Goal: Information Seeking & Learning: Learn about a topic

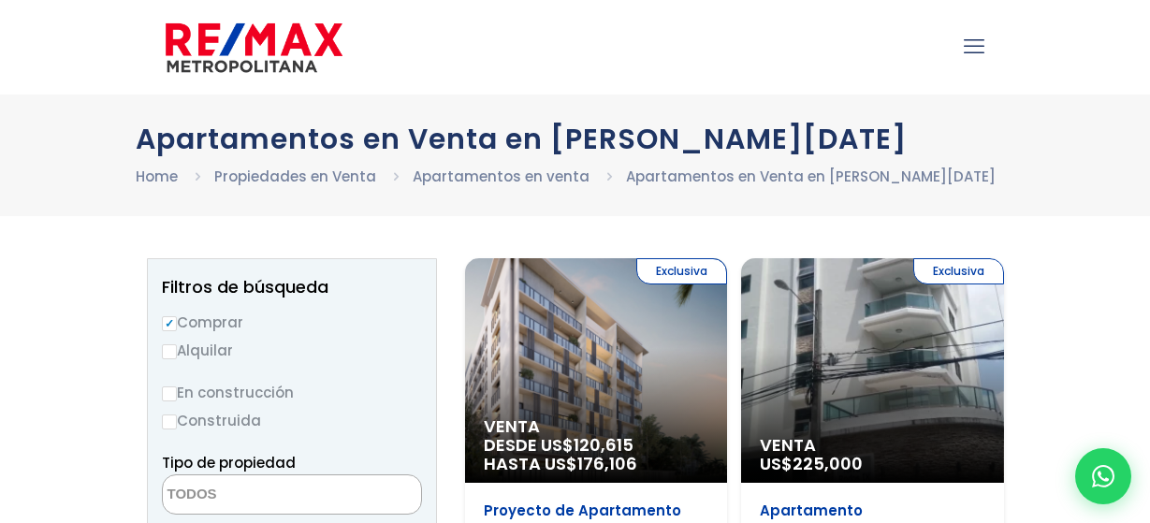
select select
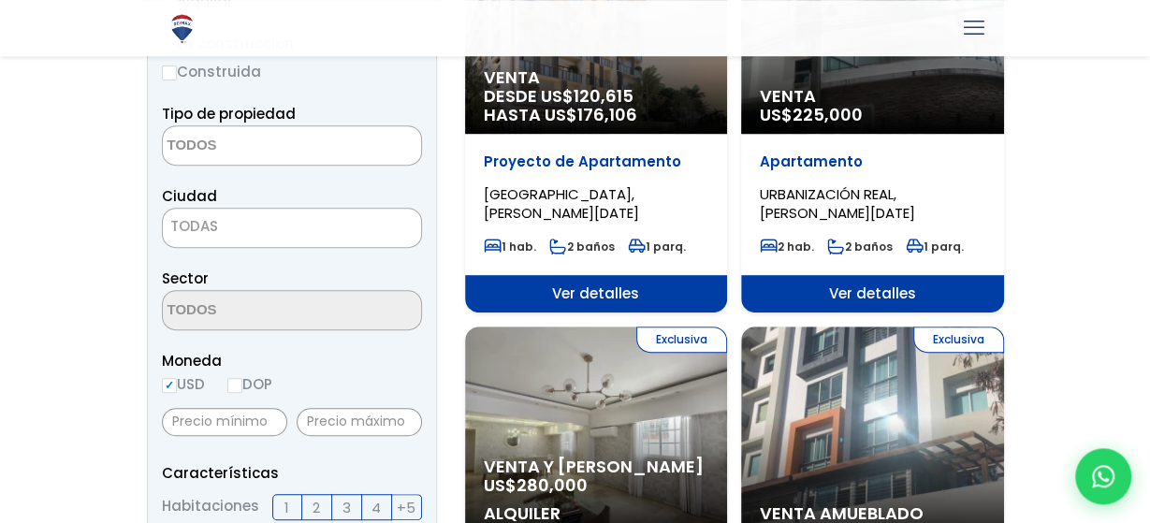
scroll to position [356, 0]
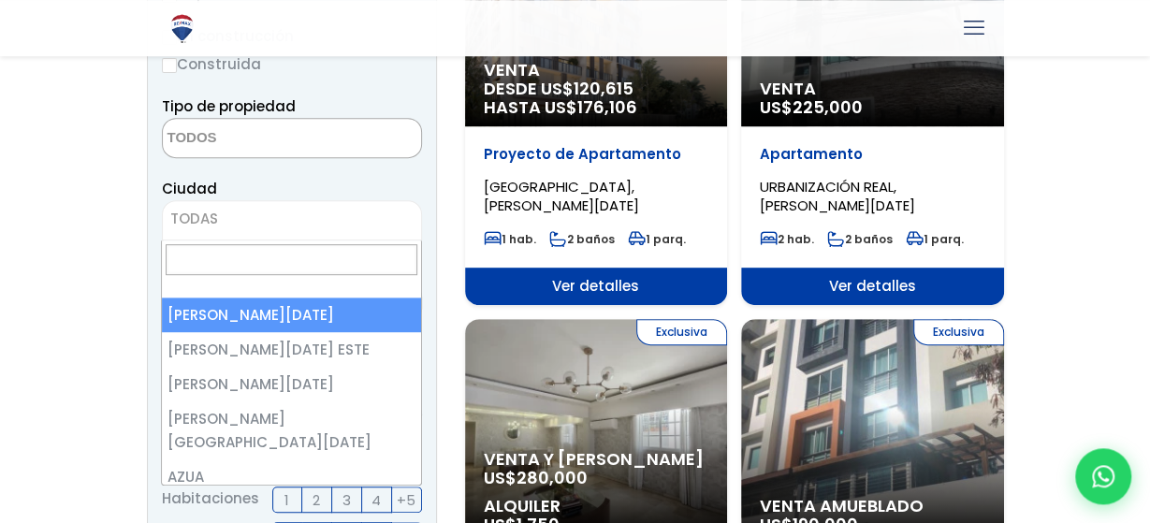
click at [256, 206] on span "TODAS" at bounding box center [292, 219] width 258 height 26
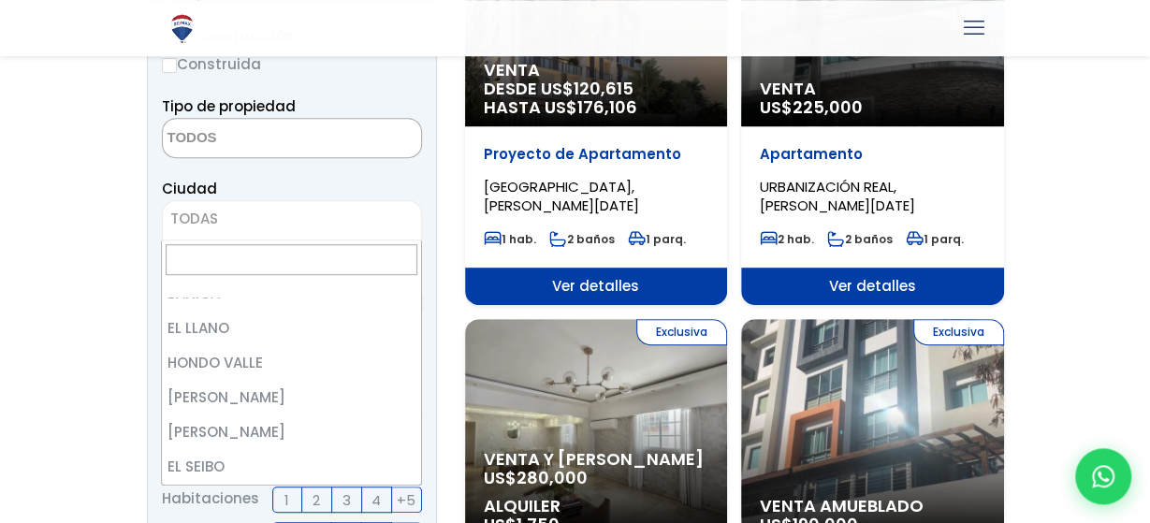
scroll to position [1550, 0]
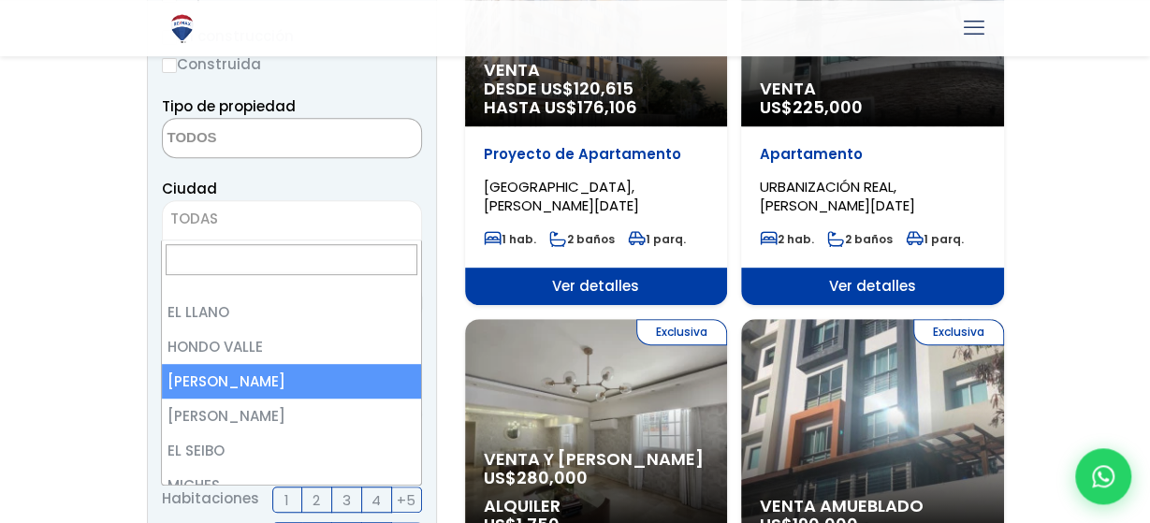
select select "44"
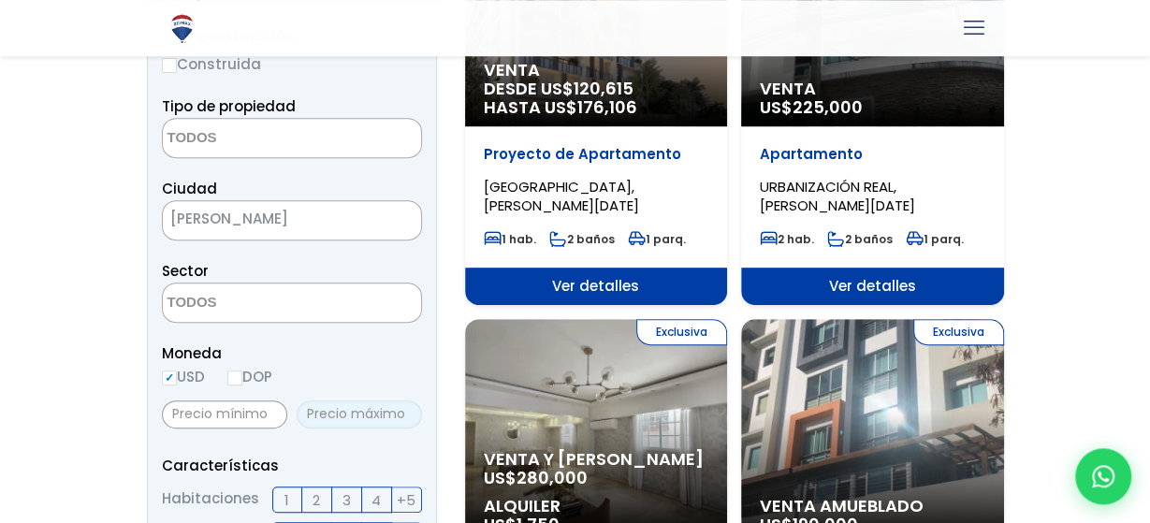
click at [373, 408] on input "text" at bounding box center [359, 415] width 125 height 28
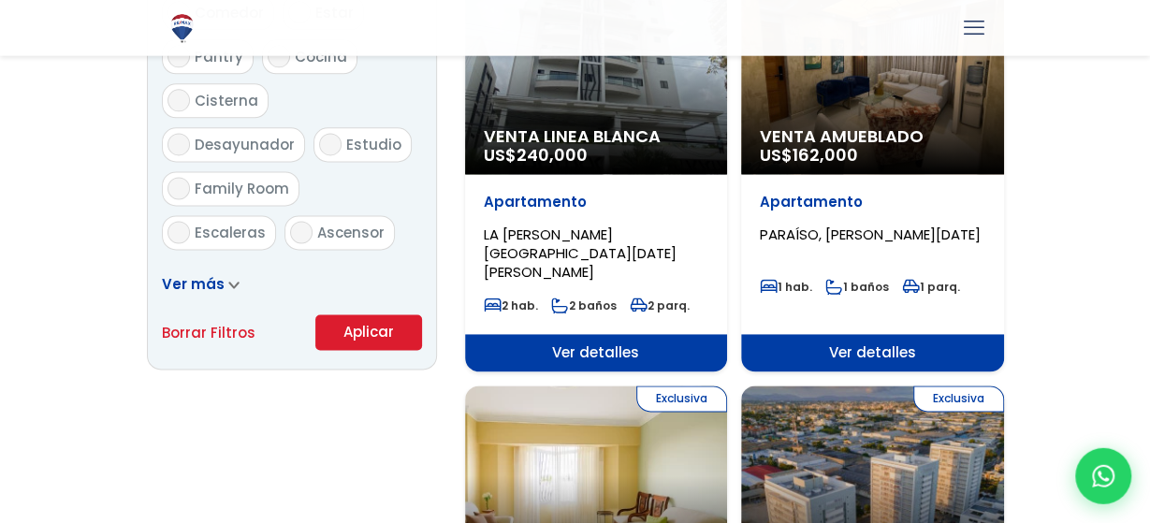
scroll to position [1163, 0]
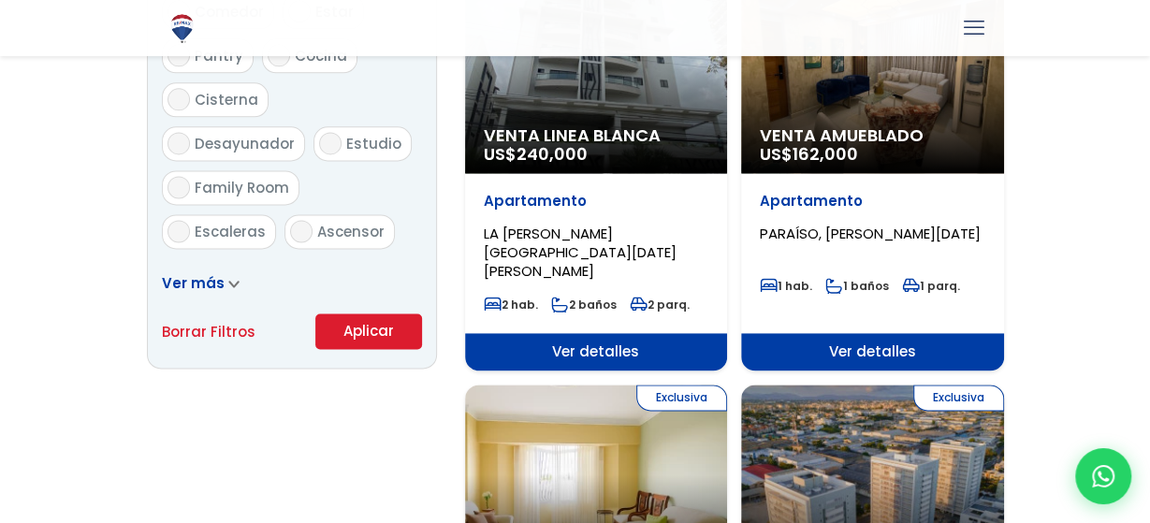
type input "100,000"
click at [382, 336] on button "Aplicar" at bounding box center [368, 332] width 107 height 36
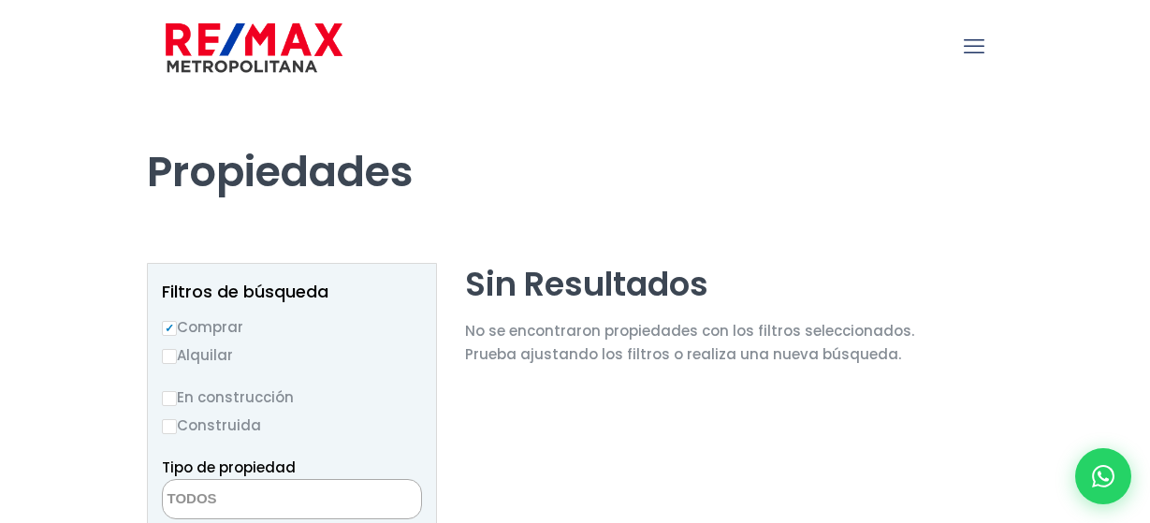
select select
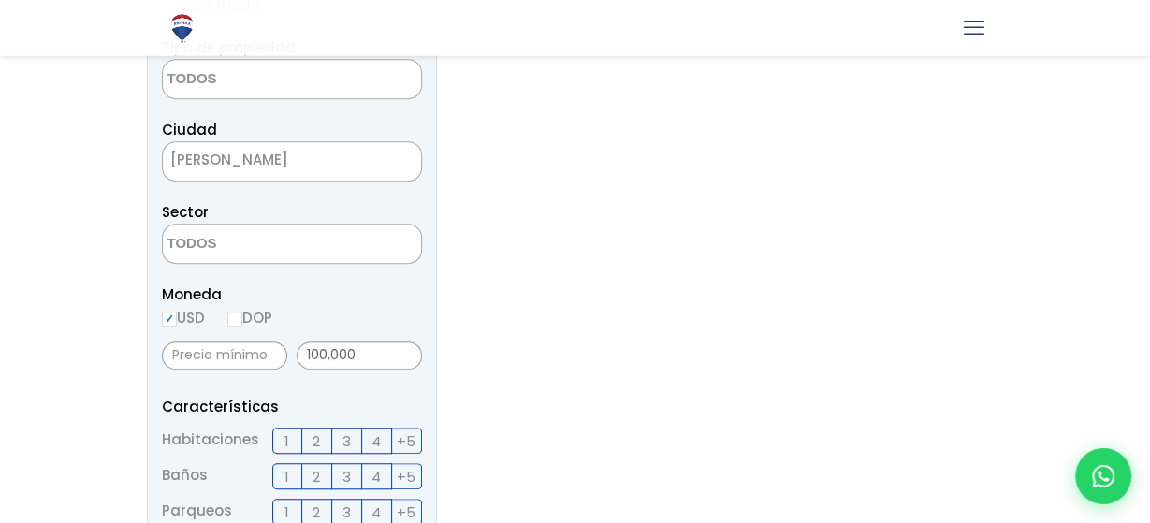
scroll to position [425, 0]
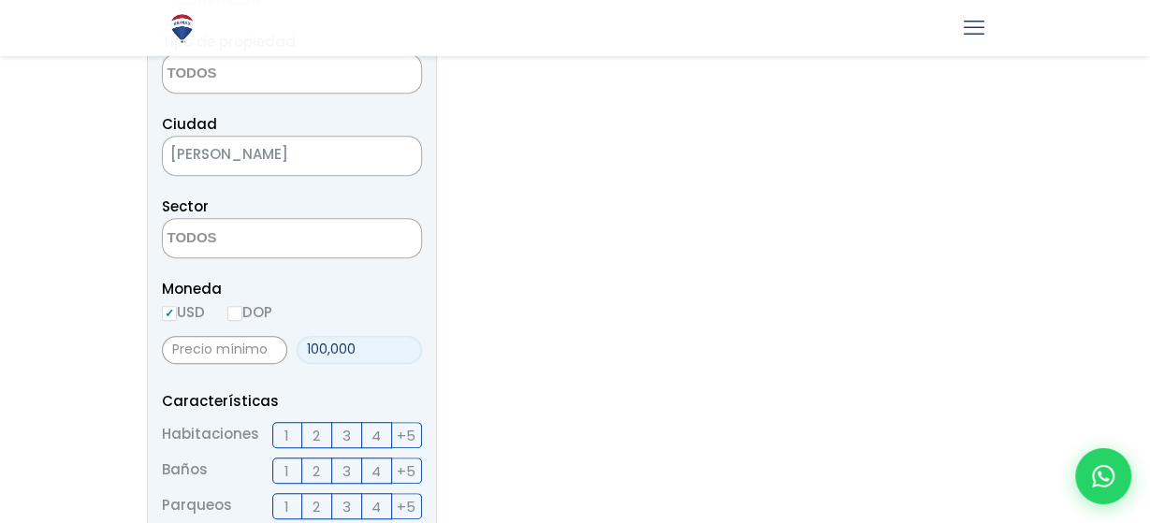
click at [311, 345] on input "100,000" at bounding box center [359, 350] width 125 height 28
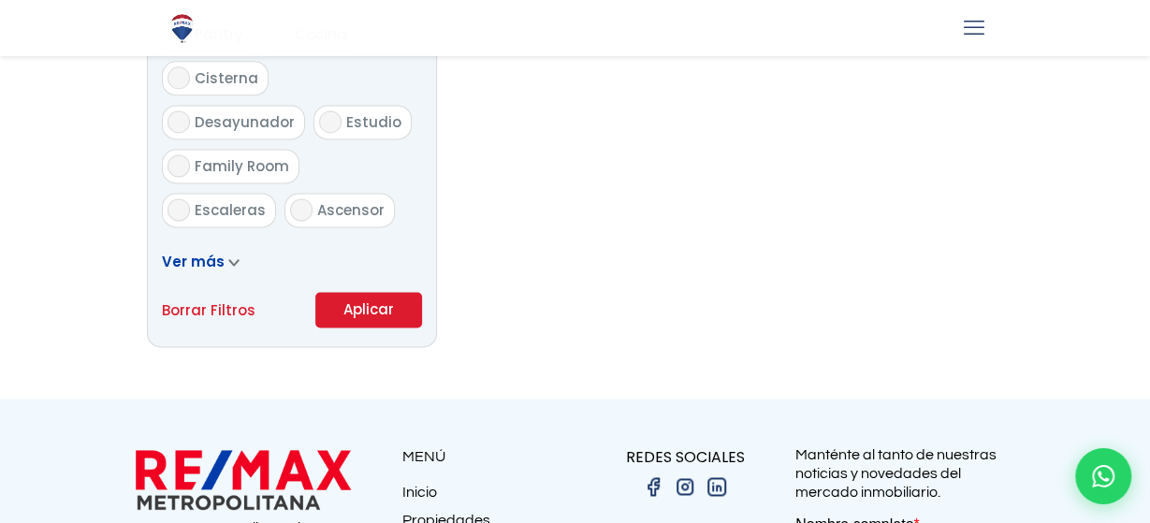
scroll to position [1211, 0]
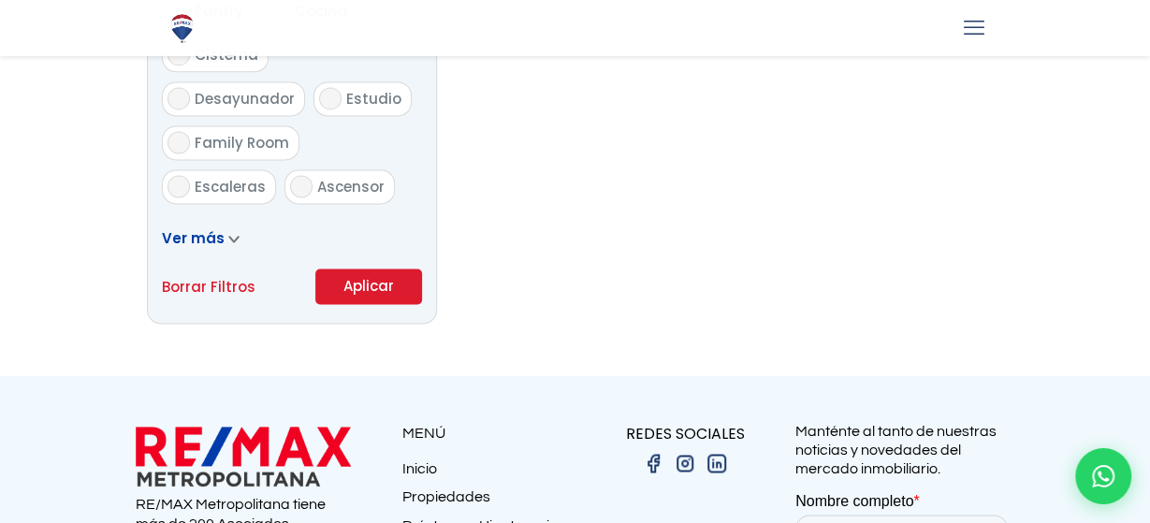
type input "5,000,000"
click at [385, 296] on button "Aplicar" at bounding box center [368, 288] width 107 height 36
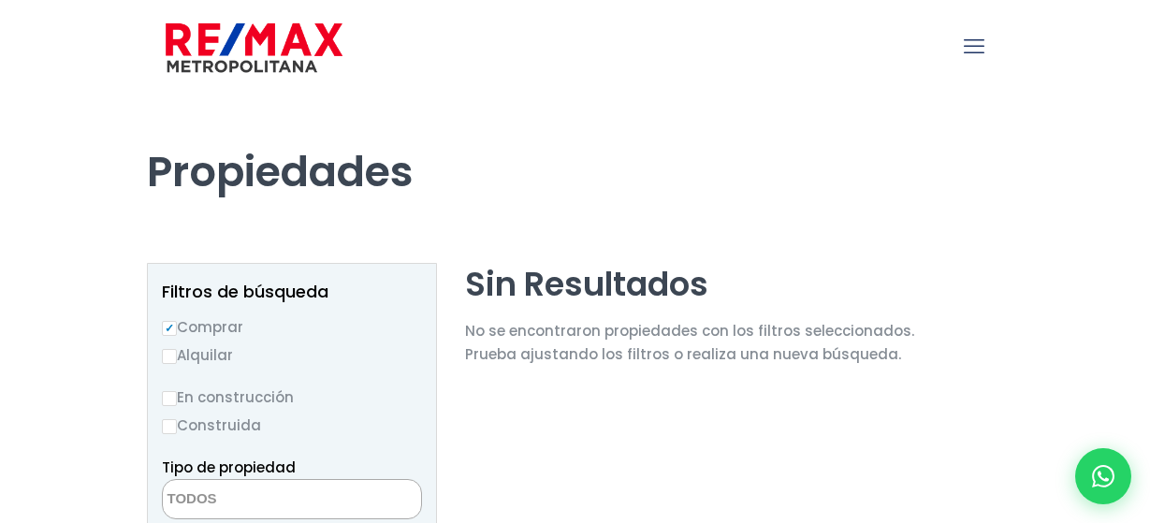
select select
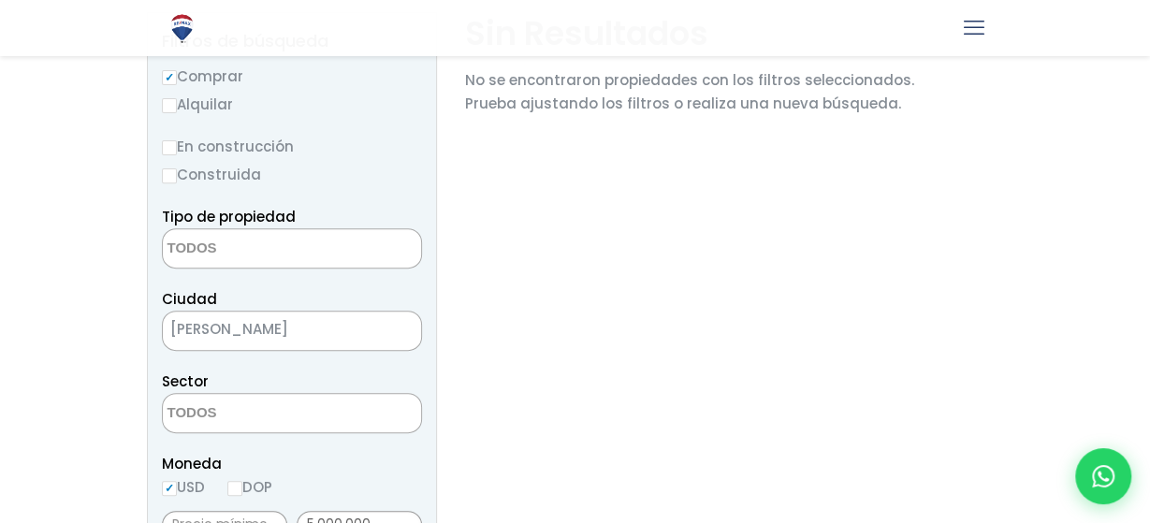
click at [353, 340] on span "[PERSON_NAME]" at bounding box center [269, 329] width 212 height 26
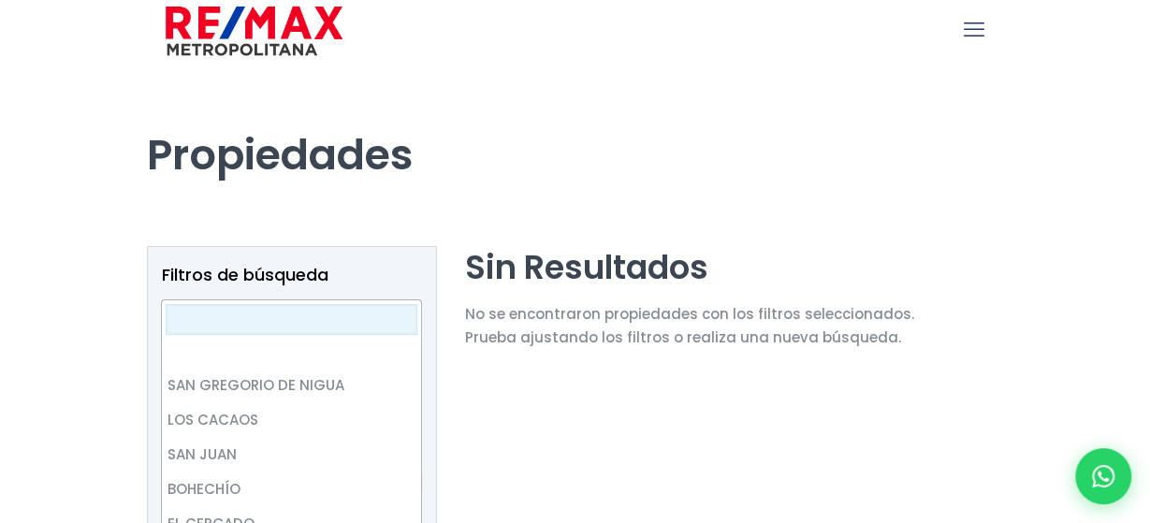
scroll to position [3809, 0]
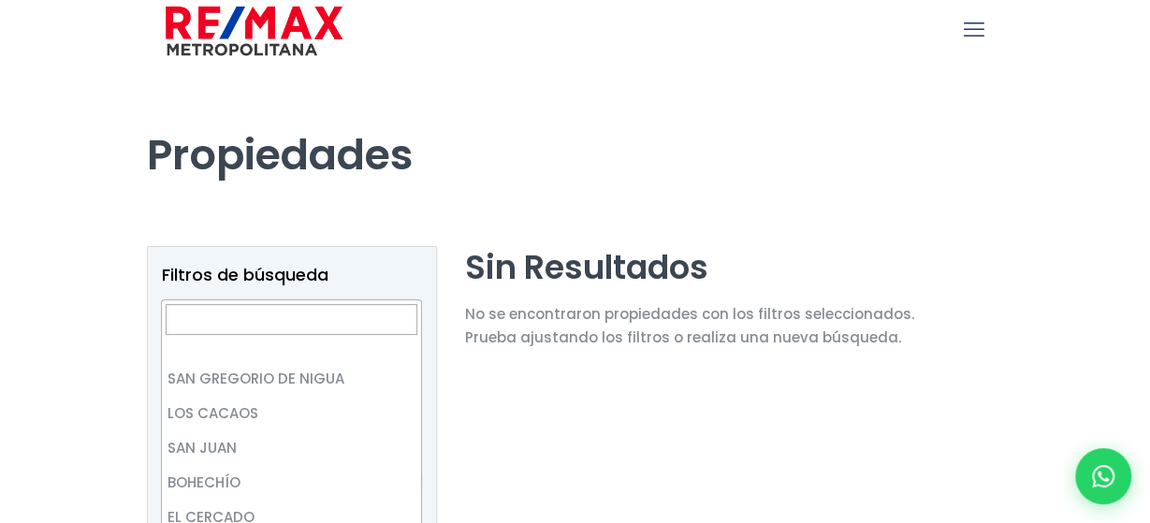
select select "110"
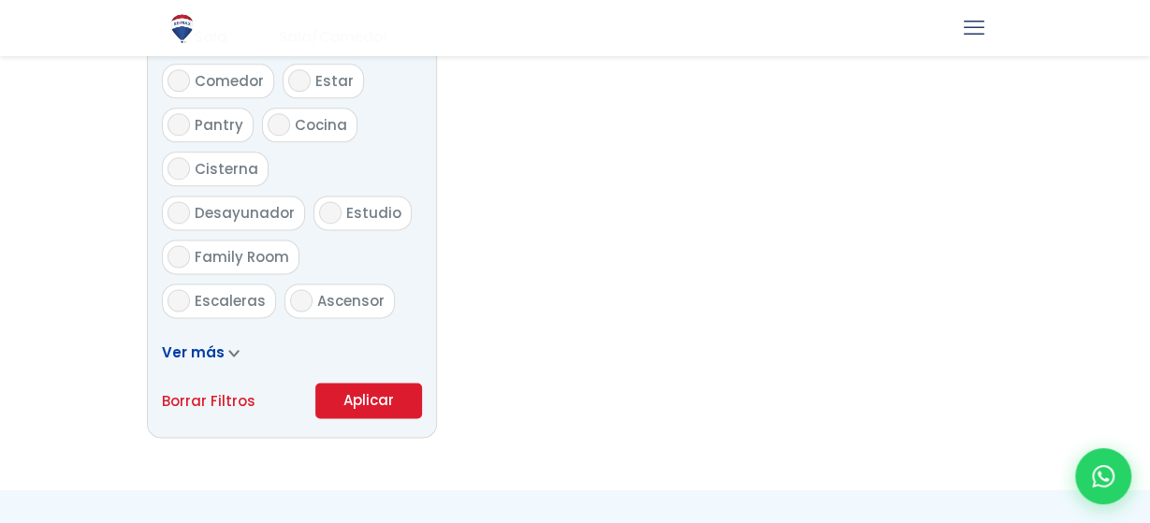
scroll to position [1104, 0]
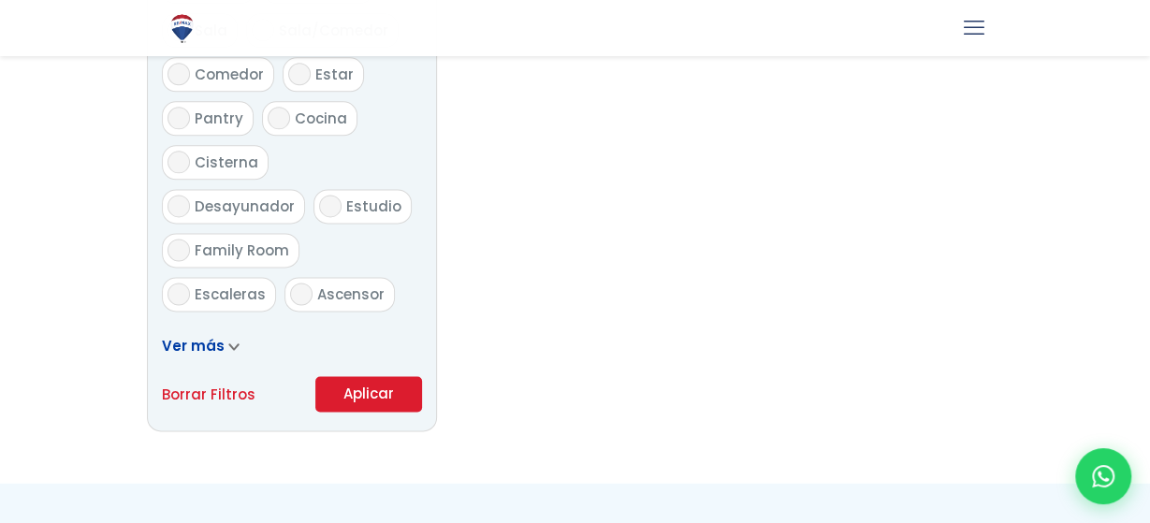
click at [385, 406] on button "Aplicar" at bounding box center [368, 394] width 107 height 36
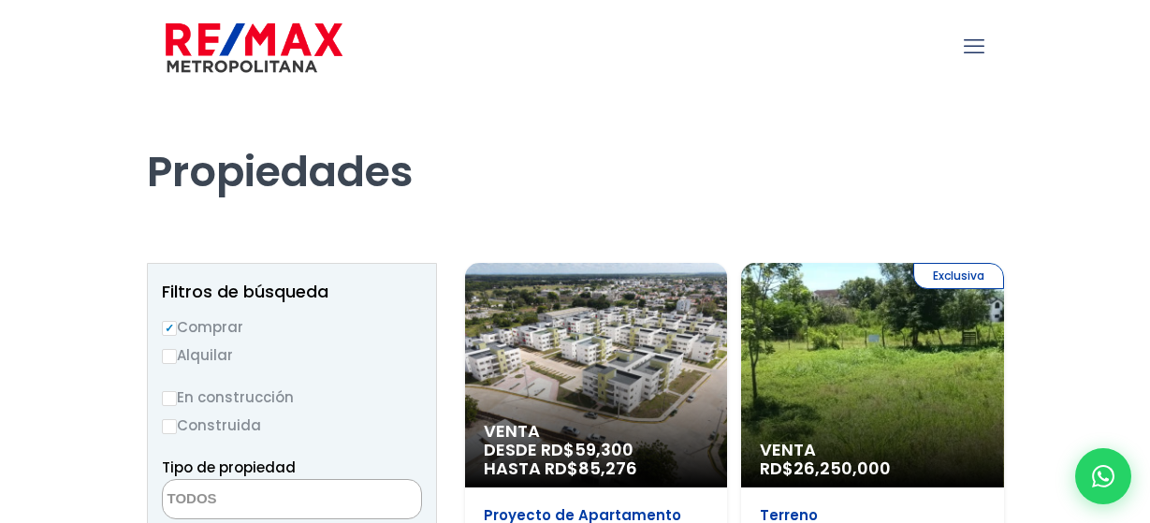
select select
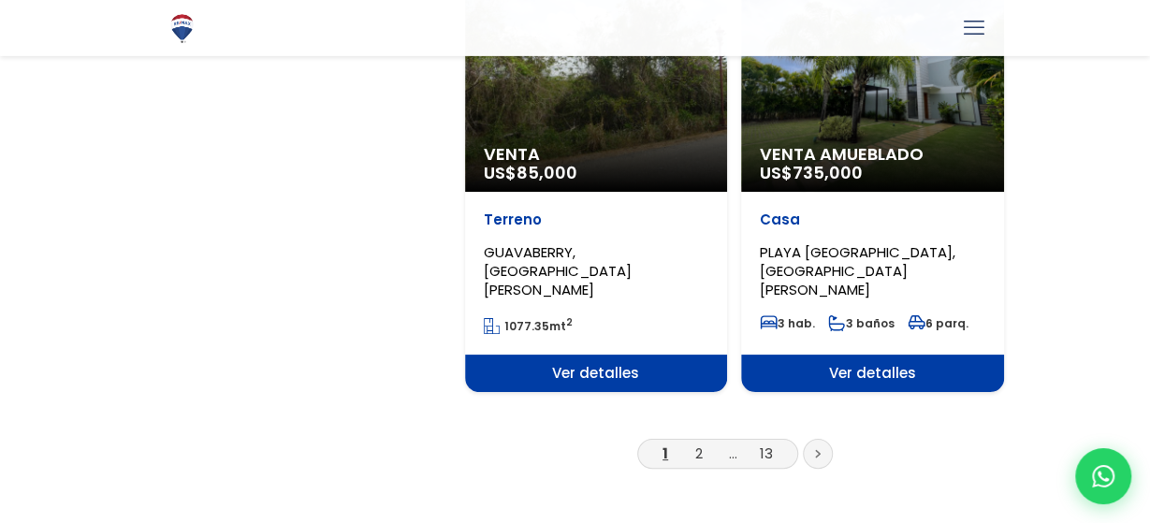
scroll to position [3424, 0]
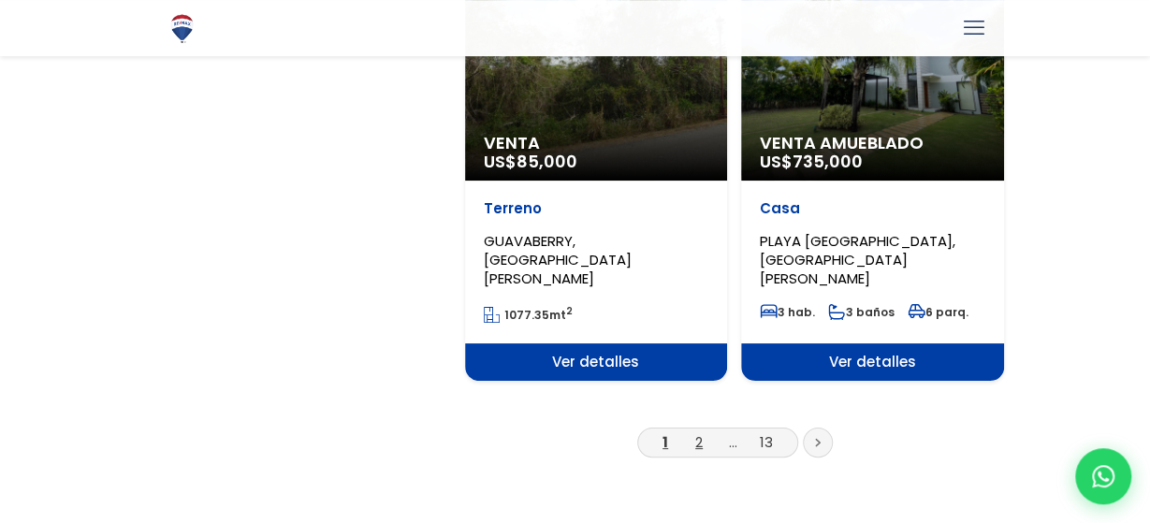
click at [701, 432] on link "2" at bounding box center [698, 442] width 7 height 20
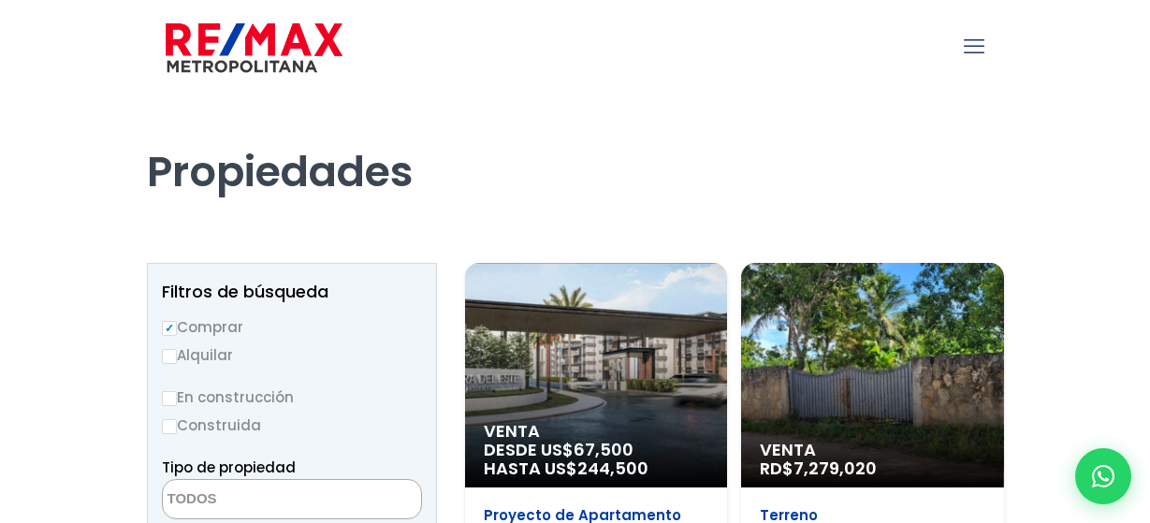
select select
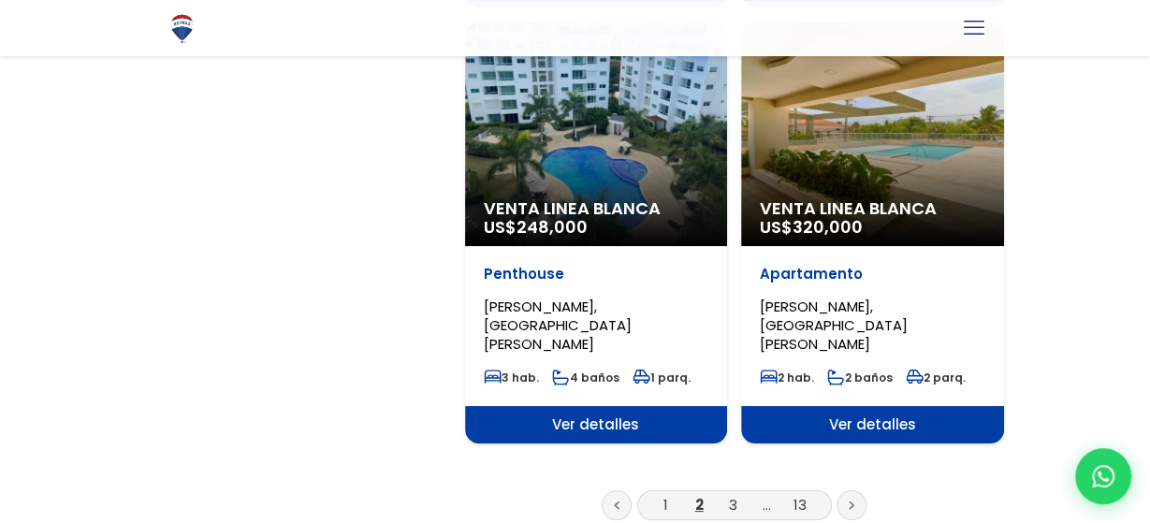
scroll to position [3343, 0]
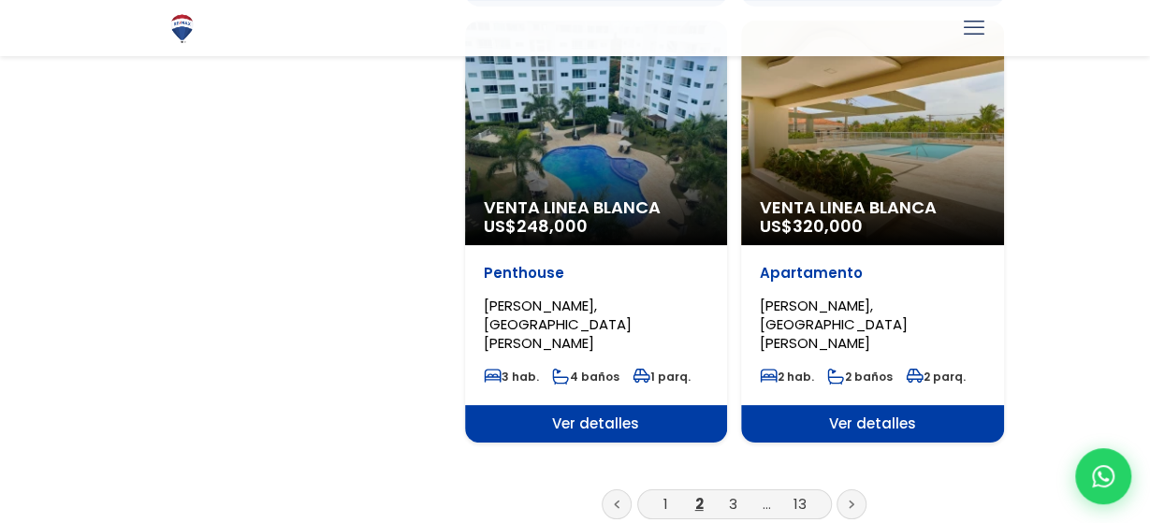
click at [853, 502] on icon at bounding box center [852, 505] width 4 height 7
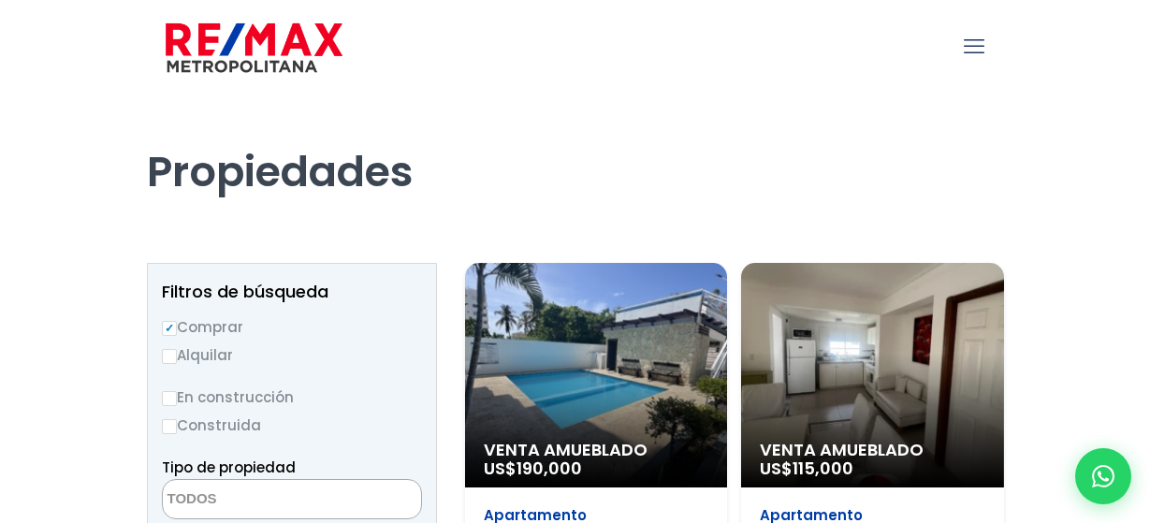
select select
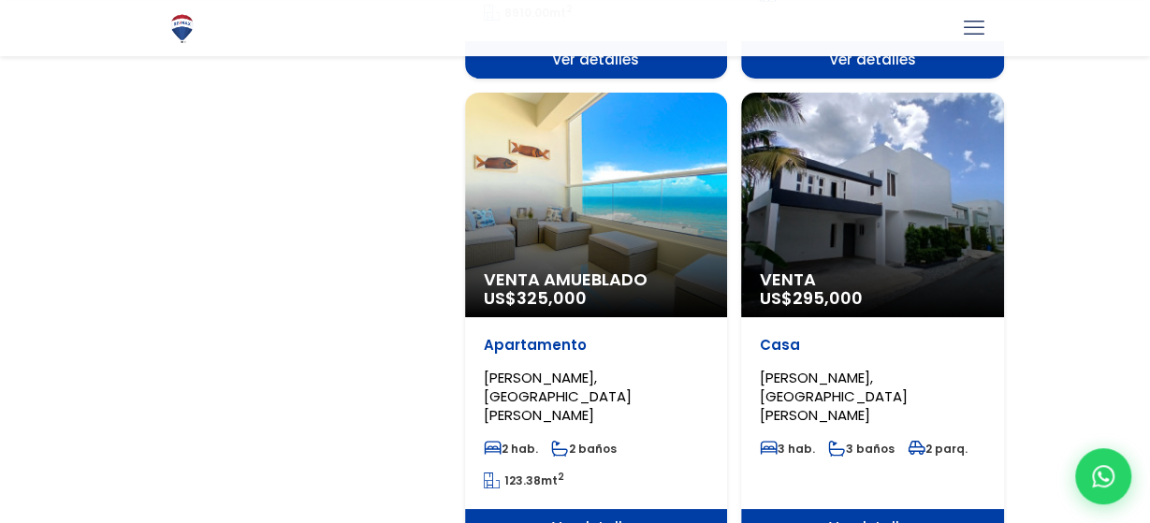
scroll to position [3252, 0]
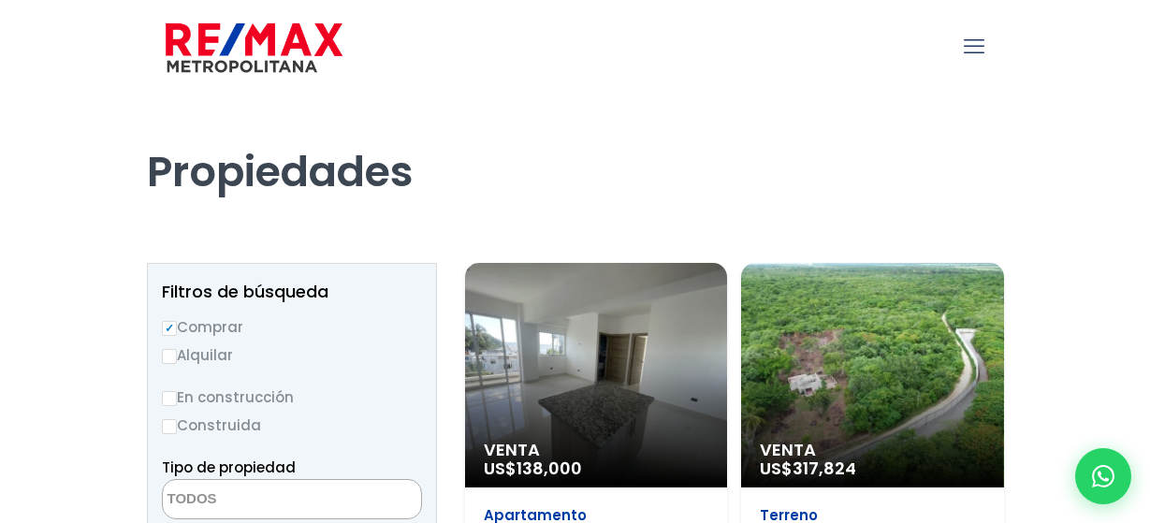
select select
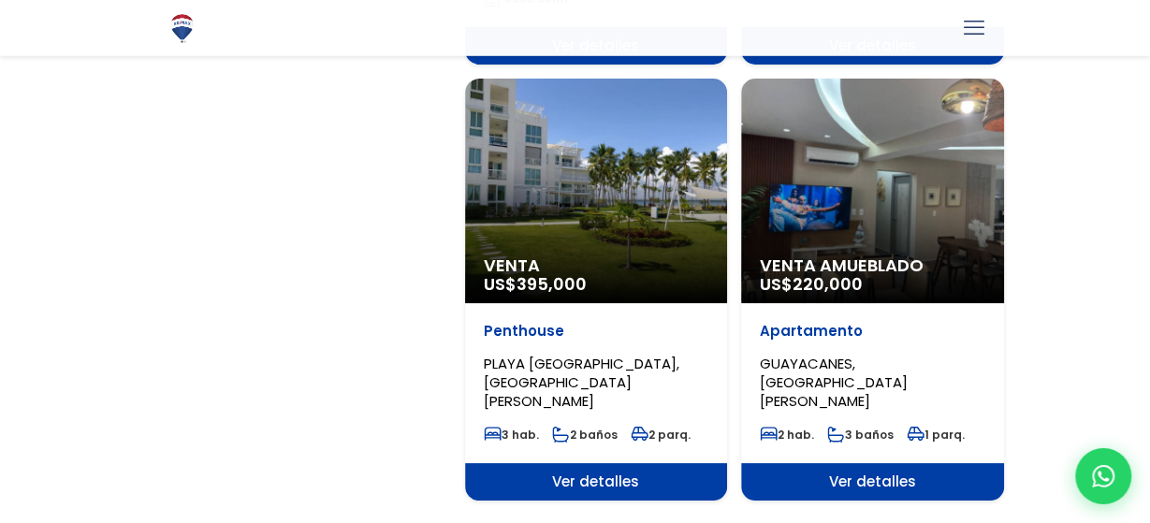
scroll to position [3337, 0]
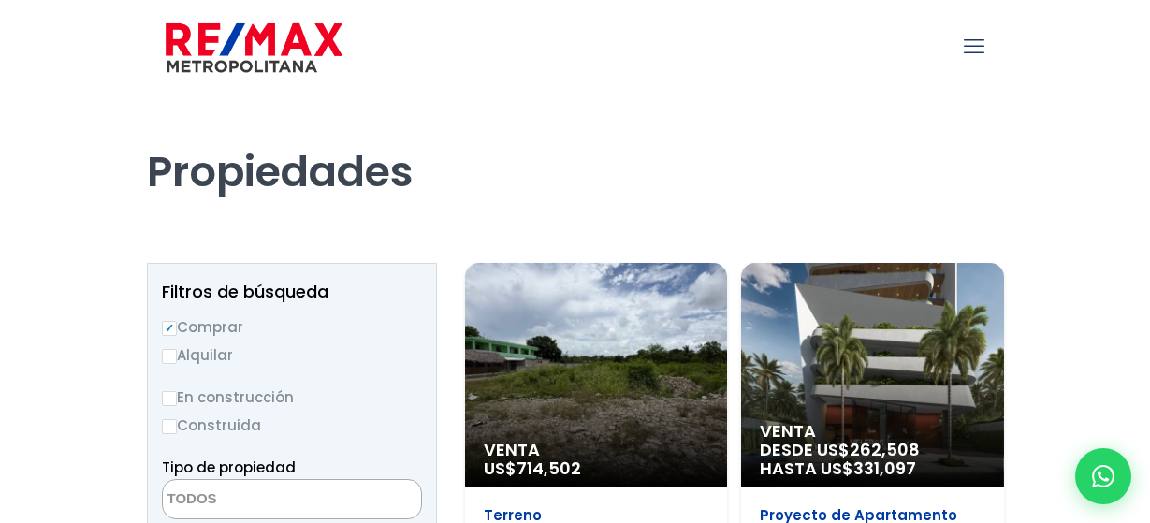
select select
